Goal: Transaction & Acquisition: Purchase product/service

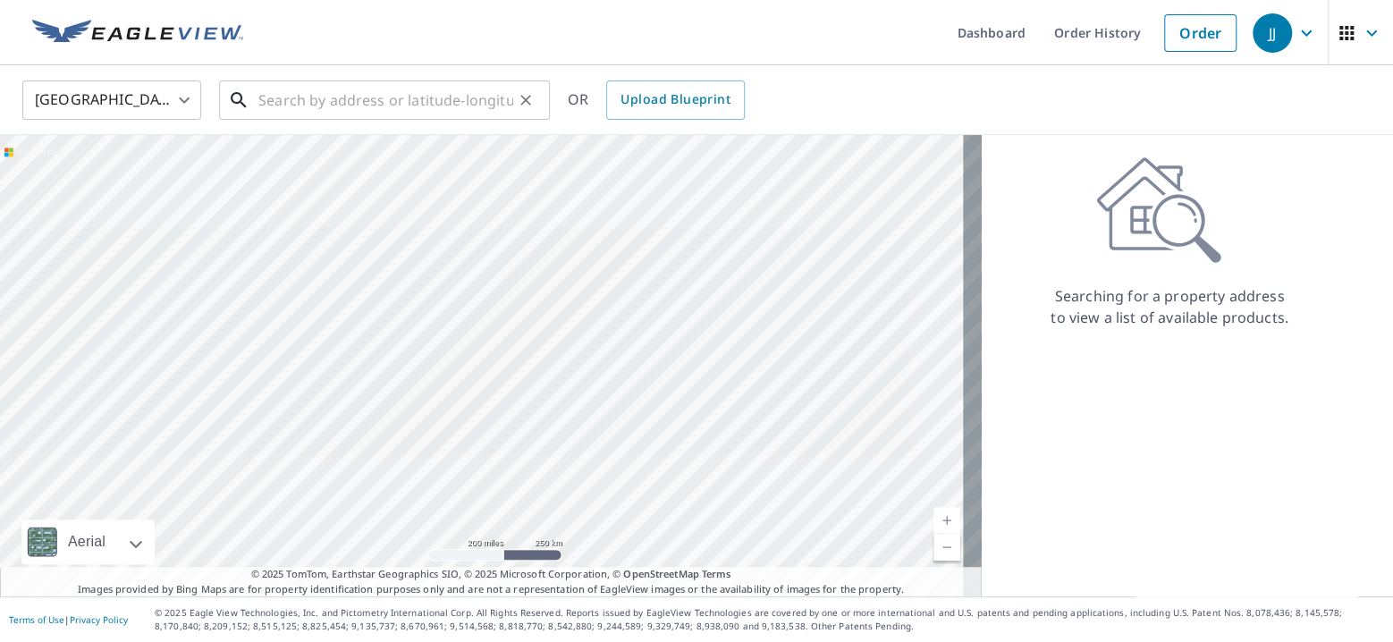
click at [307, 103] on input "text" at bounding box center [385, 100] width 255 height 50
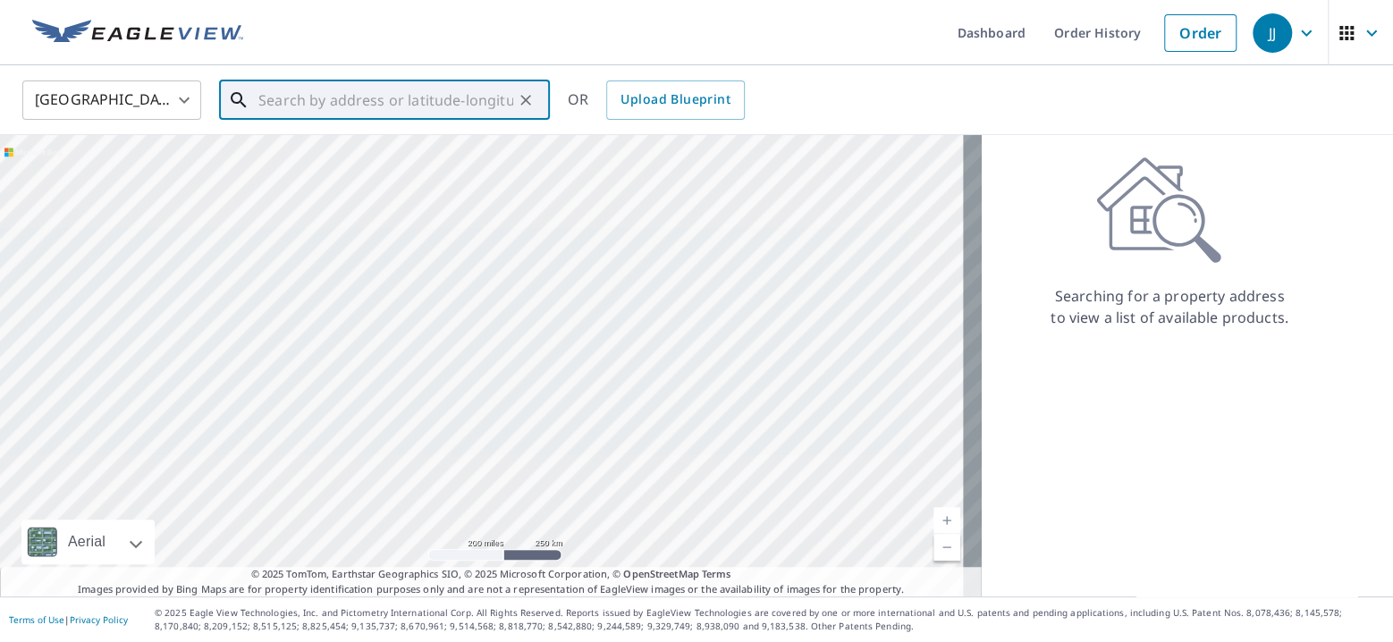
paste input "[STREET_ADDRESS]"
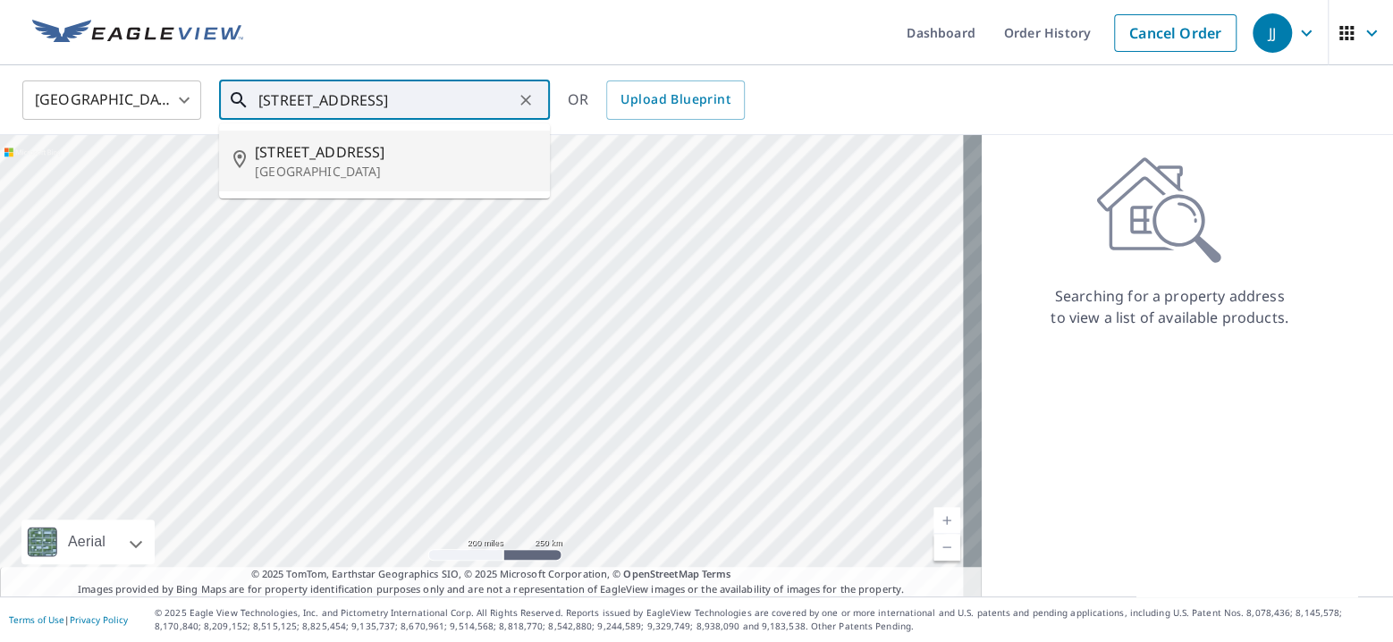
click at [315, 147] on span "[STREET_ADDRESS]" at bounding box center [395, 151] width 281 height 21
type input "[STREET_ADDRESS]"
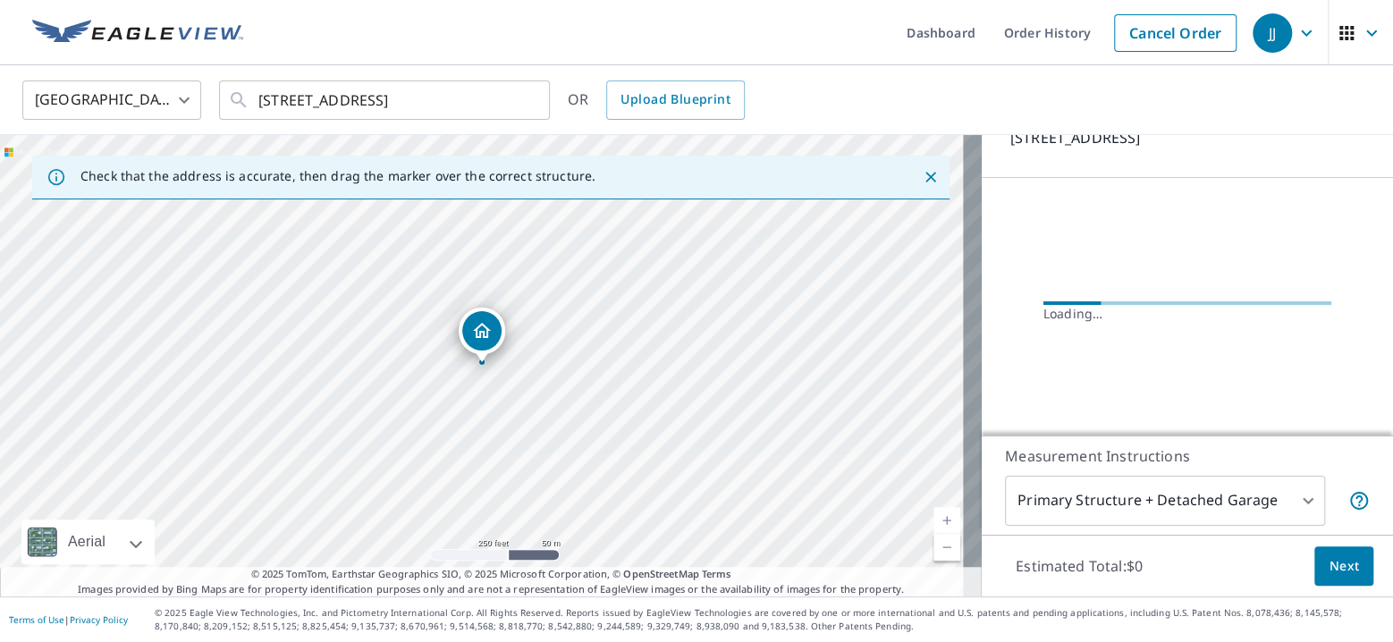
scroll to position [137, 0]
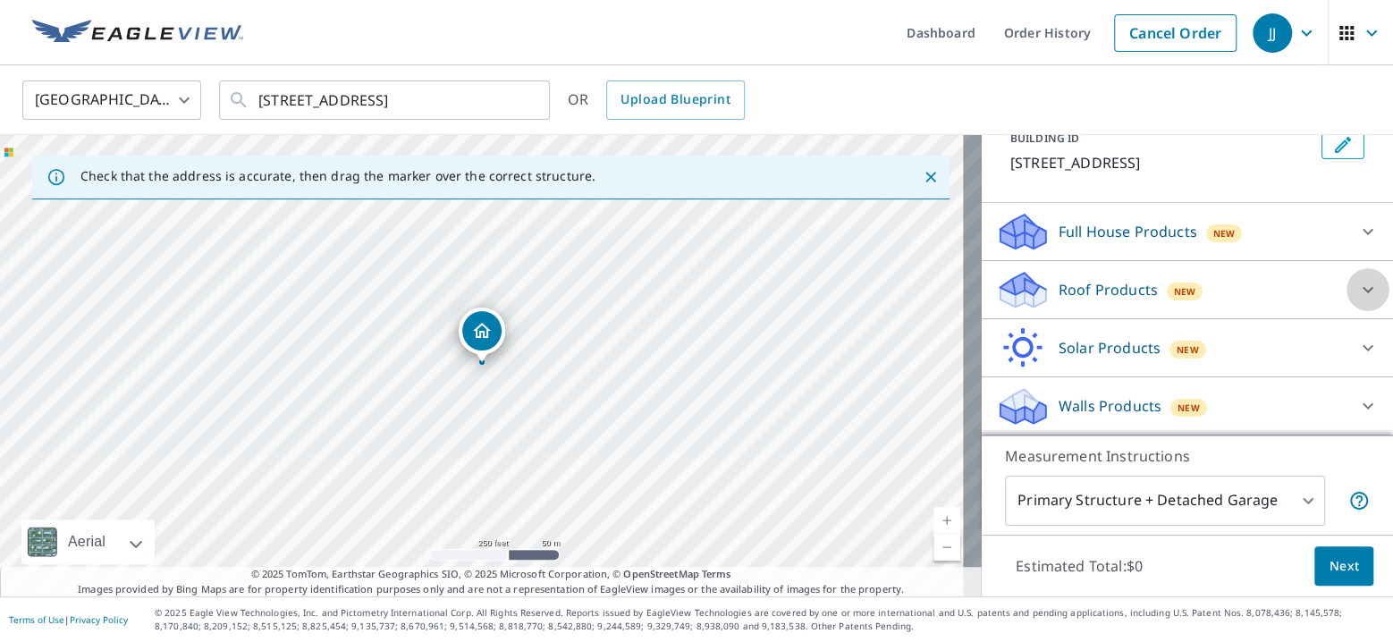
click at [1357, 293] on icon at bounding box center [1367, 289] width 21 height 21
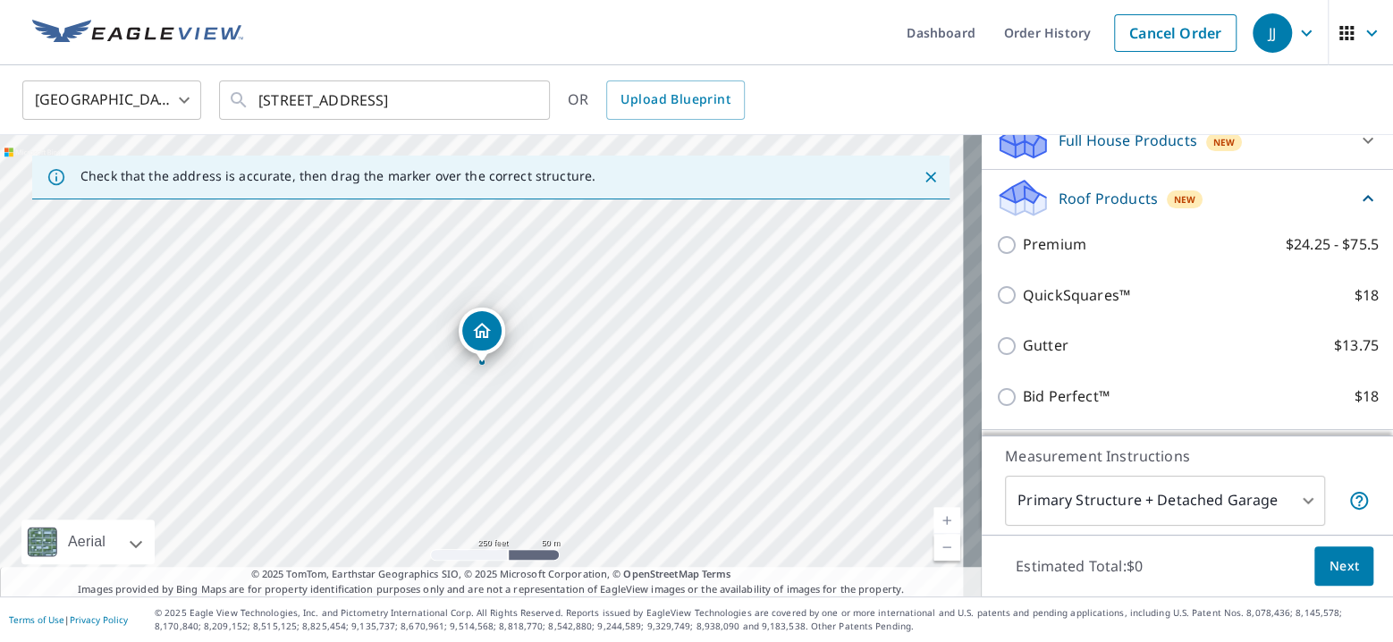
scroll to position [232, 0]
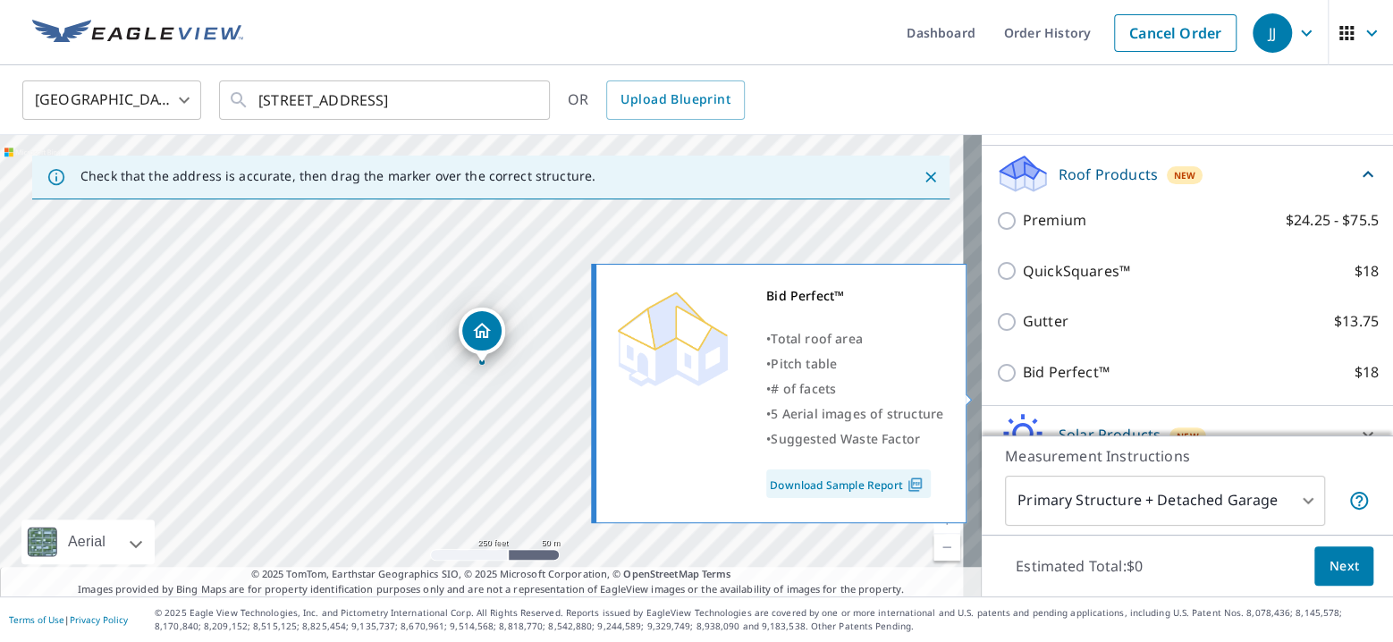
click at [996, 383] on input "Bid Perfect™ $18" at bounding box center [1009, 372] width 27 height 21
checkbox input "true"
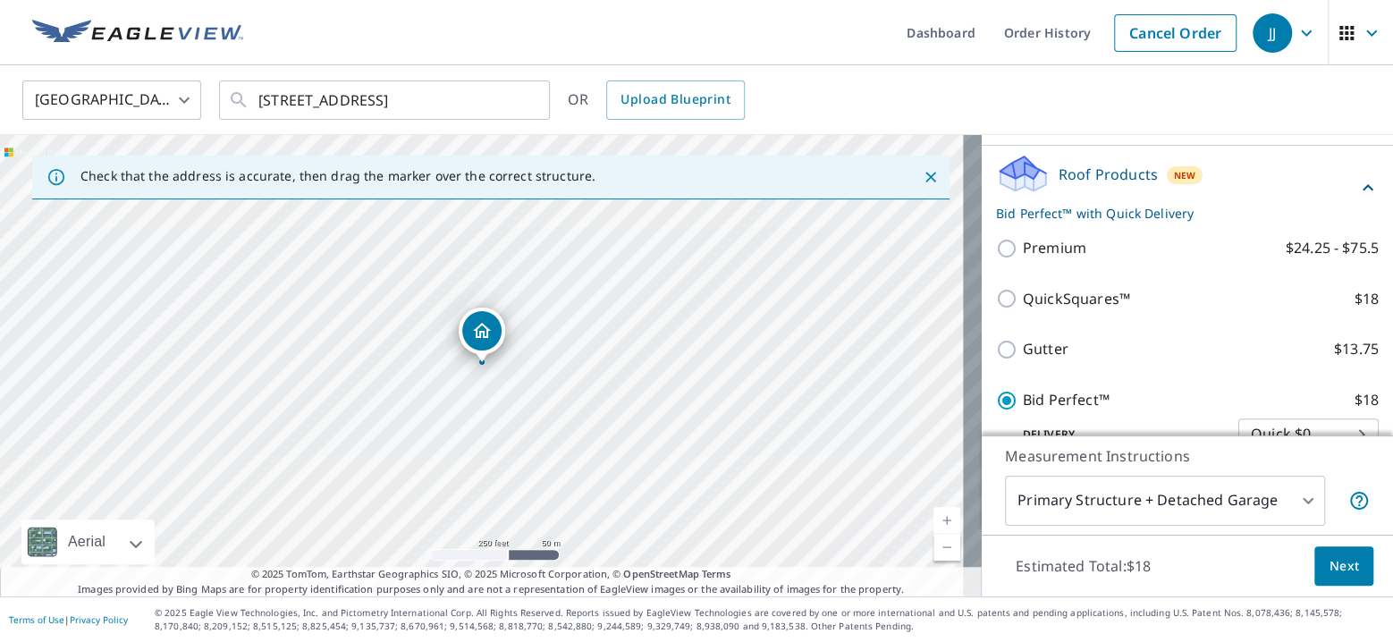
click at [1328, 560] on span "Next" at bounding box center [1343, 566] width 30 height 22
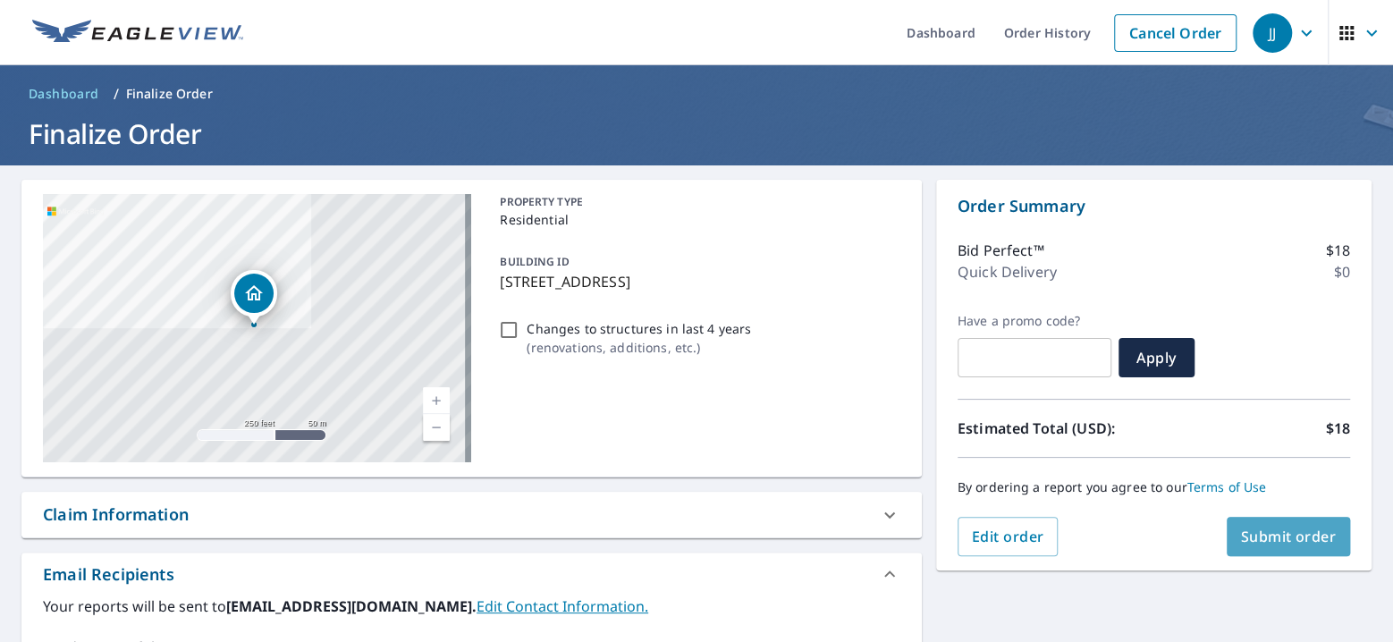
click at [1277, 530] on span "Submit order" at bounding box center [1289, 536] width 96 height 20
